Goal: Find specific page/section: Find specific page/section

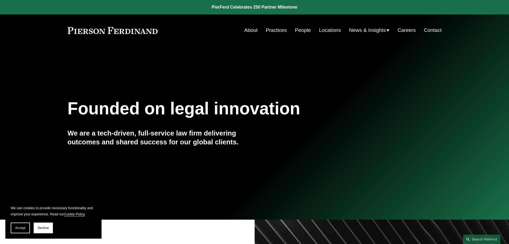
click at [305, 33] on link "People" at bounding box center [303, 30] width 16 height 10
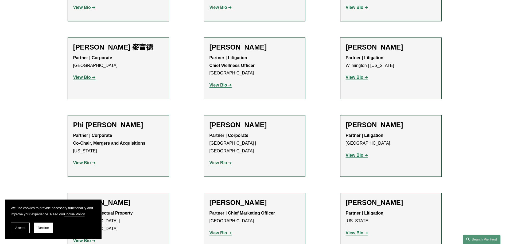
scroll to position [4466, 0]
